Goal: Entertainment & Leisure: Consume media (video, audio)

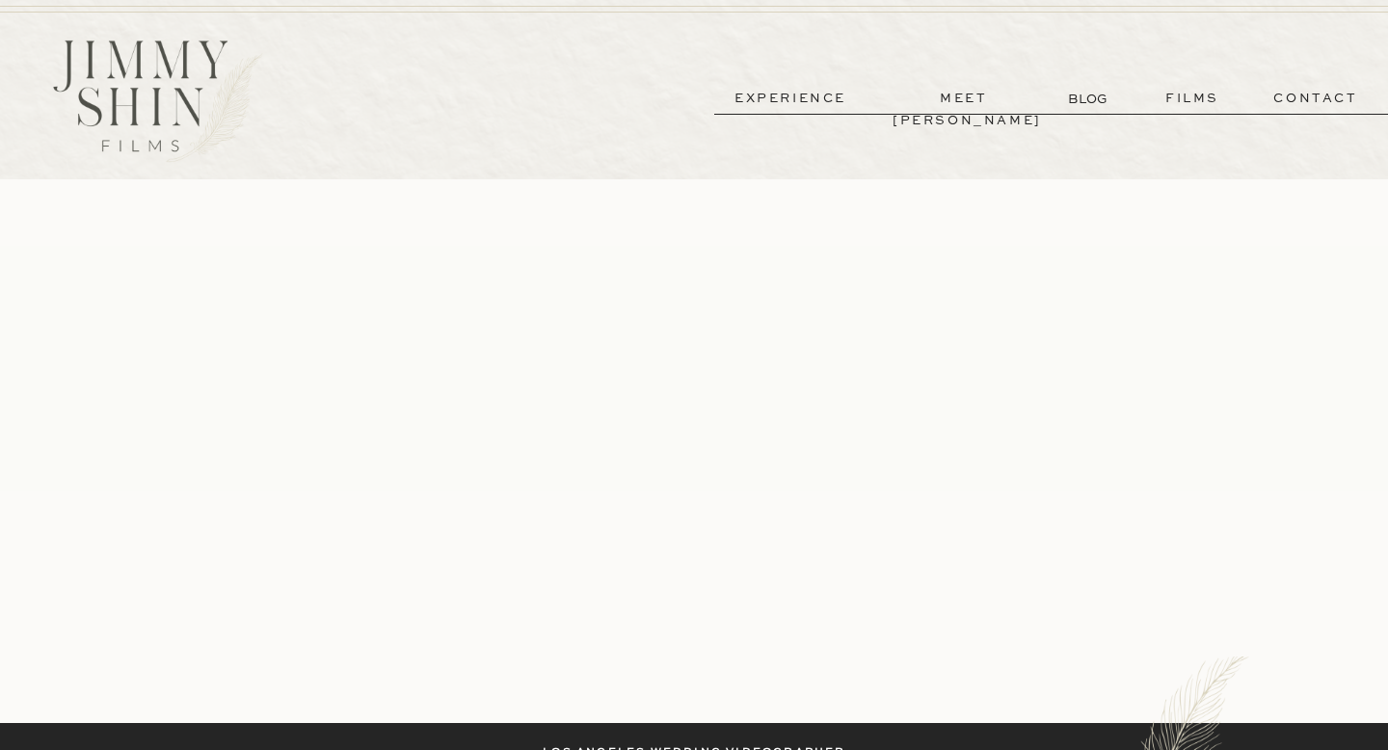
click at [1177, 108] on p "films" at bounding box center [1193, 99] width 94 height 22
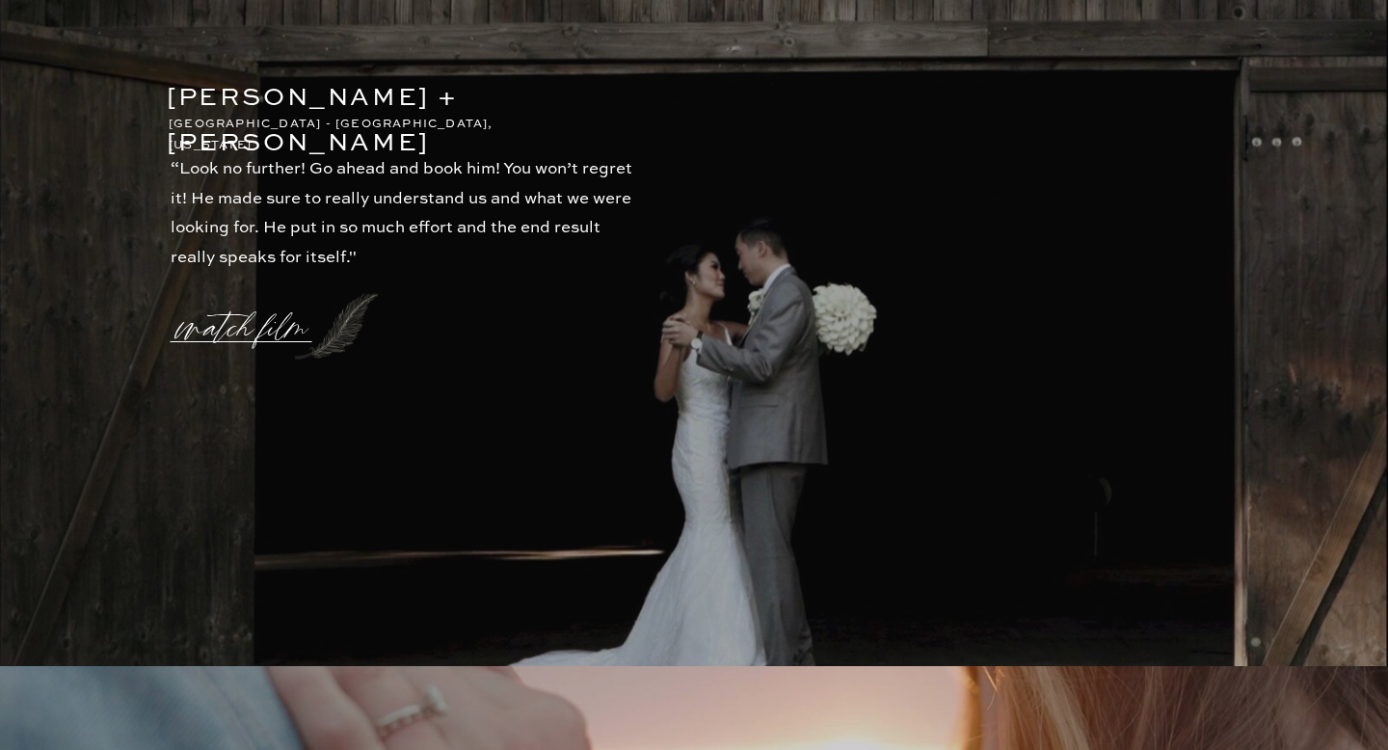
scroll to position [4462, 0]
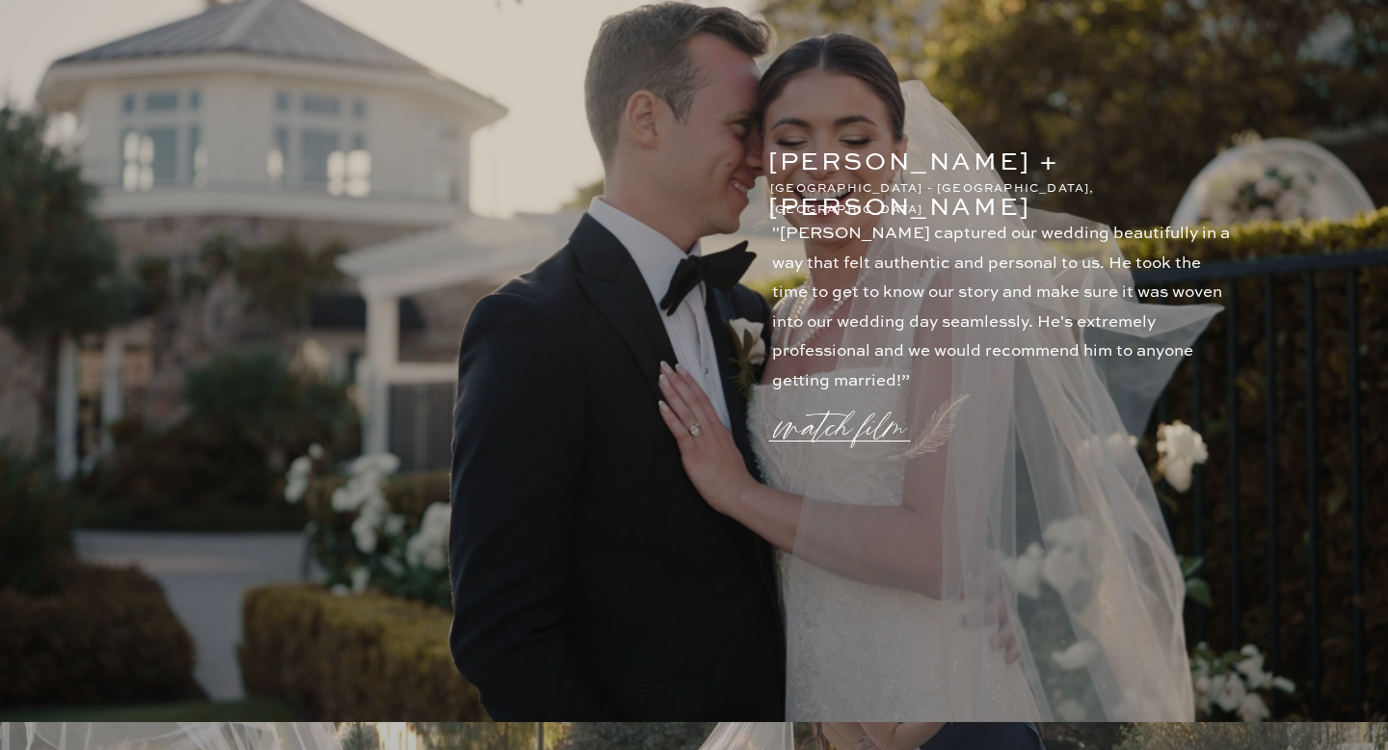
click at [824, 429] on p "watch film" at bounding box center [846, 415] width 139 height 73
click at [1162, 121] on icon at bounding box center [1155, 130] width 69 height 77
